Goal: Task Accomplishment & Management: Use online tool/utility

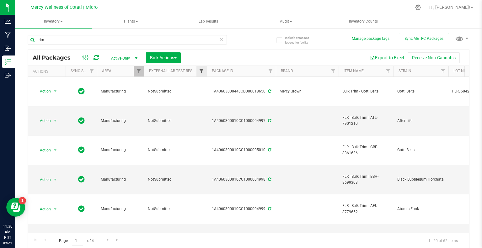
scroll to position [193, 84]
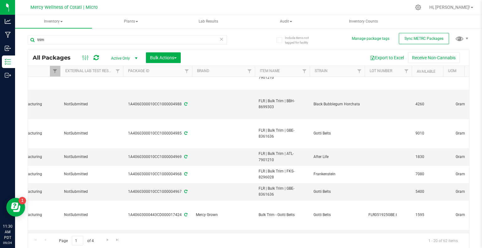
click at [220, 39] on icon at bounding box center [221, 39] width 4 height 8
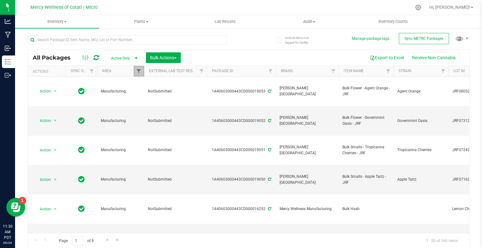
click at [136, 71] on span "Filter" at bounding box center [138, 71] width 5 height 5
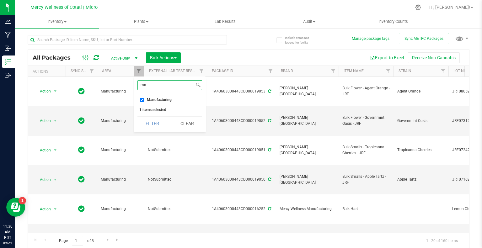
type input "ma"
click at [143, 99] on input "Manufacturing" at bounding box center [142, 100] width 4 height 4
checkbox input "false"
click at [153, 87] on input "ma" at bounding box center [166, 85] width 57 height 9
type input "m"
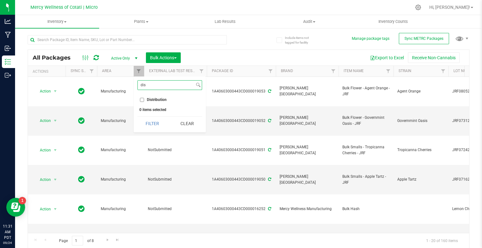
type input "dis"
click at [142, 99] on input "Distribution" at bounding box center [142, 100] width 4 height 4
checkbox input "true"
click at [154, 123] on button "Filter" at bounding box center [153, 124] width 30 height 14
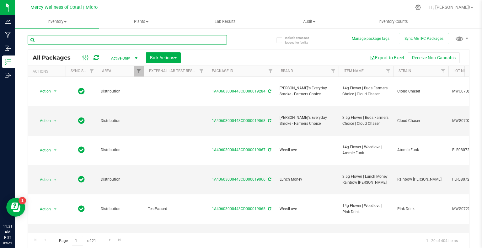
click at [142, 40] on input "text" at bounding box center [127, 39] width 199 height 9
type input "14g"
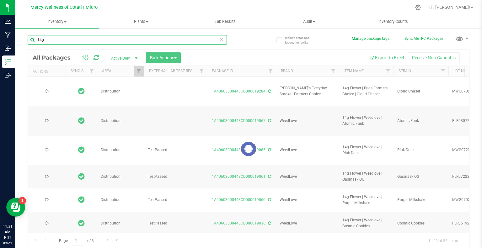
type input "2026-07-30"
type input "2026-09-06"
type input "2026-08-14"
type input "2026-07-30"
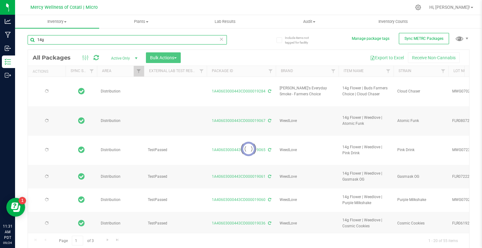
type input "2026-08-14"
type input "2026-07-30"
type input "2026-08-30"
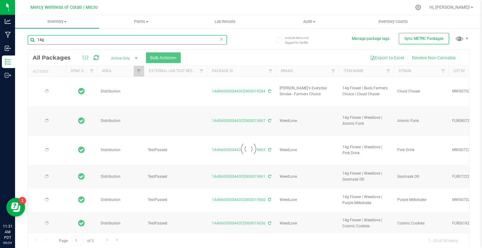
type input "2026-08-27"
type input "2026-03-14"
type input "2026-08-14"
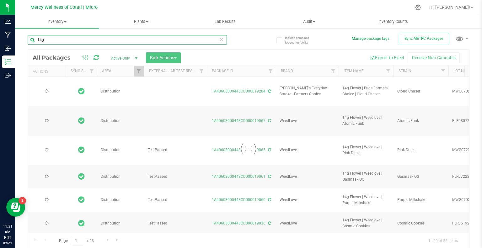
type input "2026-08-14"
type input "2026-07-30"
type input "2026-08-14"
type input "2026-06-27"
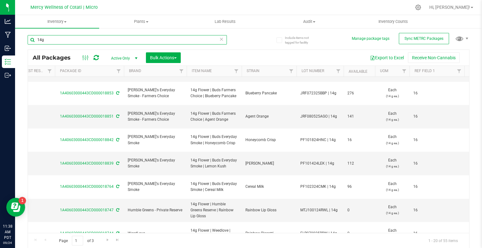
scroll to position [0, 154]
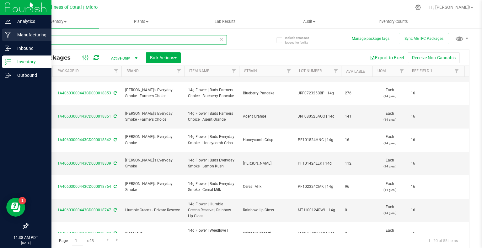
drag, startPoint x: 48, startPoint y: 41, endPoint x: 14, endPoint y: 41, distance: 34.5
click at [14, 41] on div "Analytics Manufacturing Inbound Inventory Outbound 11:38 AM PDT 09/24/2025 09/2…" at bounding box center [241, 124] width 482 height 248
type input "18744"
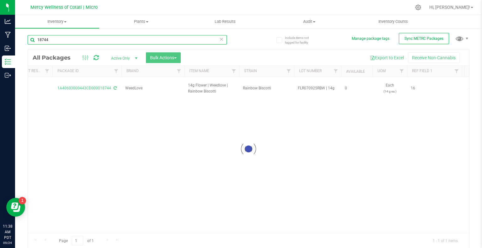
scroll to position [0, 154]
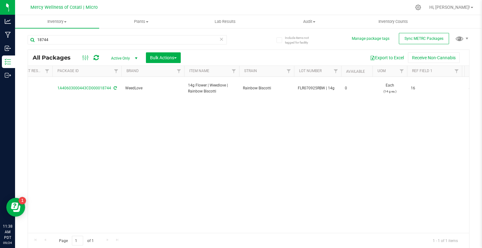
click at [221, 41] on icon at bounding box center [221, 39] width 4 height 8
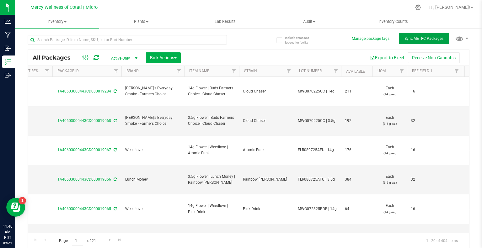
click at [417, 36] on span "Sync METRC Packages" at bounding box center [424, 38] width 39 height 4
